Goal: Ask a question

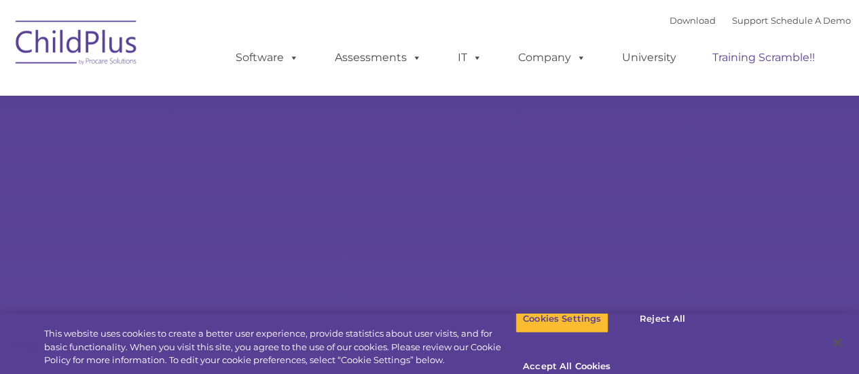
select select "MEDIUM"
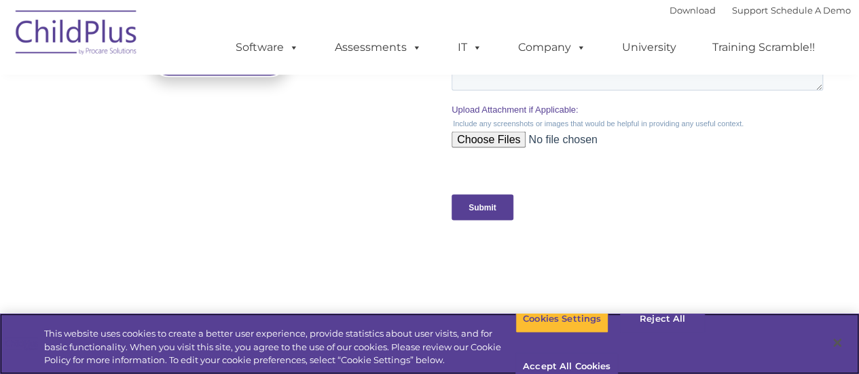
scroll to position [1396, 0]
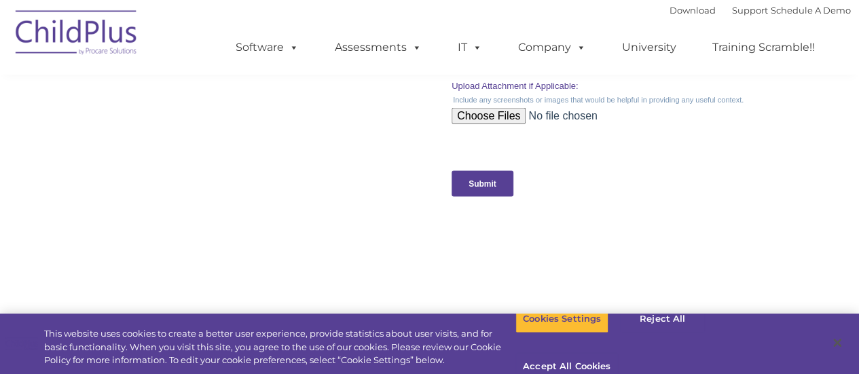
drag, startPoint x: 1185, startPoint y: -88, endPoint x: 774, endPoint y: 217, distance: 512.2
click html "Request Customer Support Request help from a Customer Support Representative (y…"
click at [618, 353] on button "Accept All Cookies" at bounding box center [567, 367] width 103 height 29
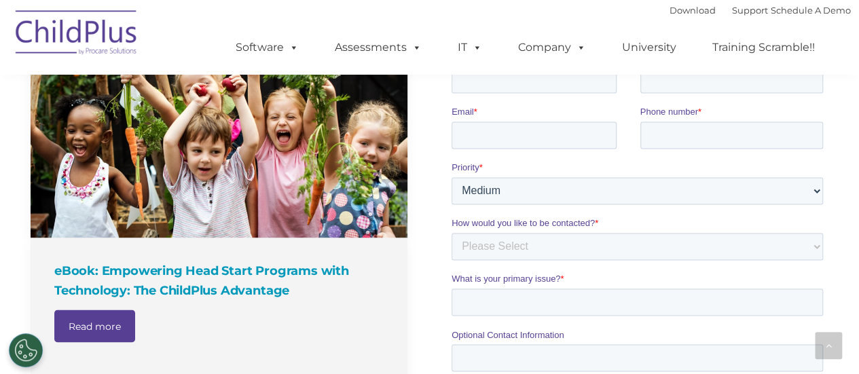
scroll to position [970, 0]
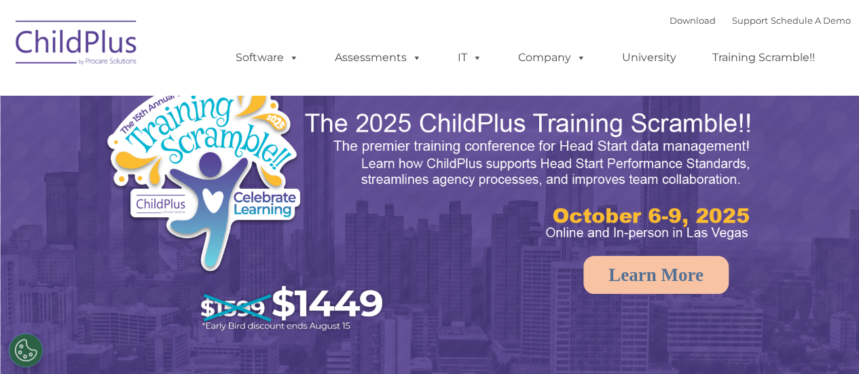
select select "MEDIUM"
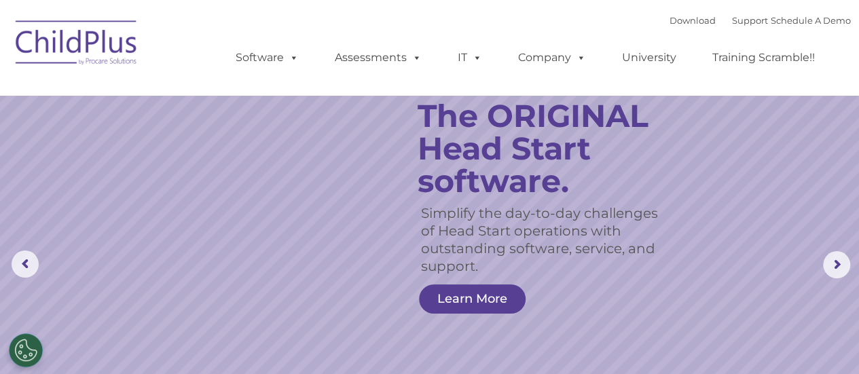
click at [788, 99] on rs-slide "Simplify the day-to-day challenges of Head Start operations with outstanding so…" at bounding box center [429, 265] width 859 height 530
